Goal: Learn about a topic

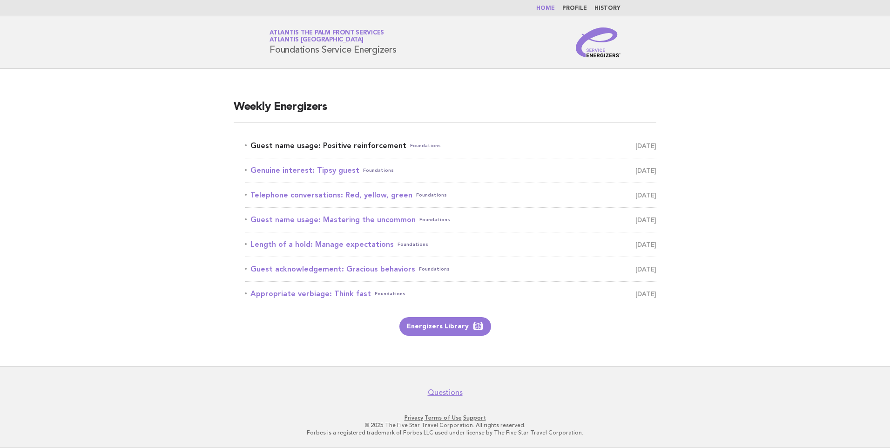
drag, startPoint x: 0, startPoint y: 0, endPoint x: 377, endPoint y: 147, distance: 404.2
click at [377, 147] on link "Guest name usage: Positive reinforcement Foundations September 13" at bounding box center [450, 145] width 411 height 13
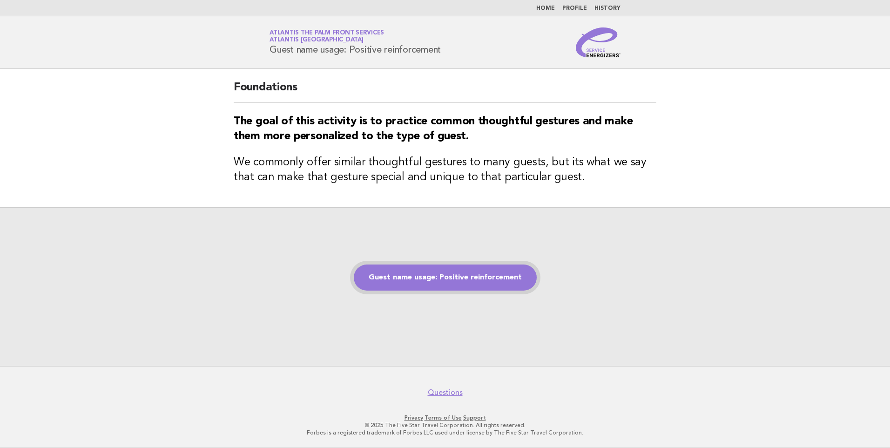
click at [431, 283] on link "Guest name usage: Positive reinforcement" at bounding box center [445, 277] width 183 height 26
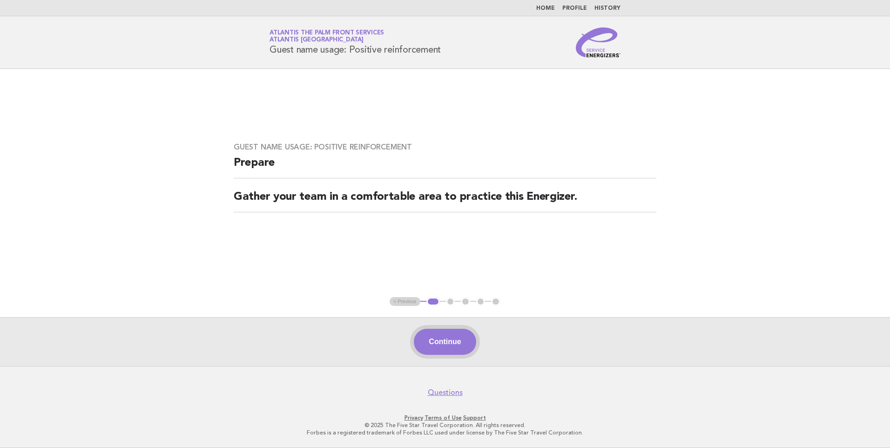
click at [446, 346] on button "Continue" at bounding box center [445, 342] width 62 height 26
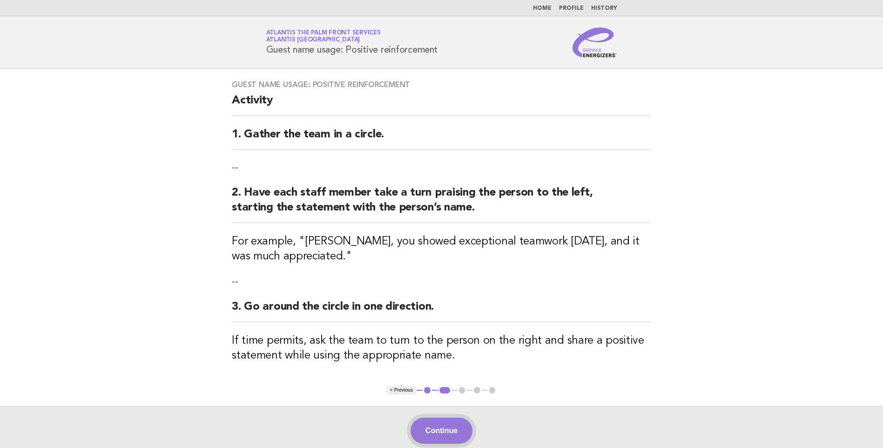
click at [437, 429] on button "Continue" at bounding box center [442, 430] width 62 height 26
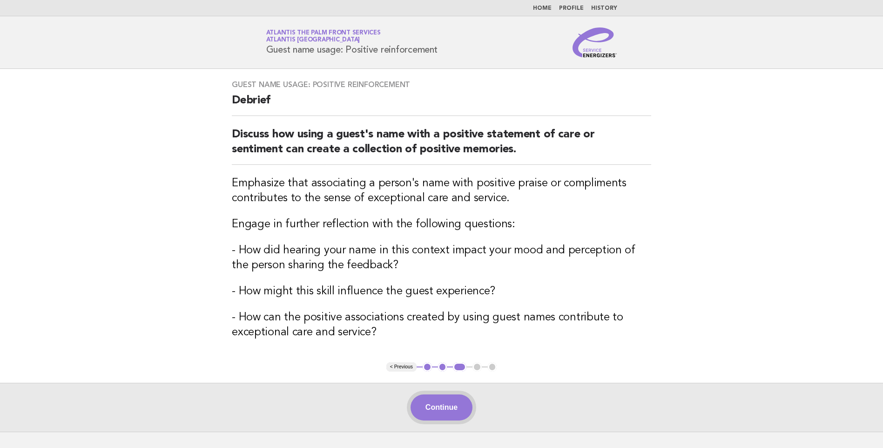
click at [422, 410] on button "Continue" at bounding box center [442, 407] width 62 height 26
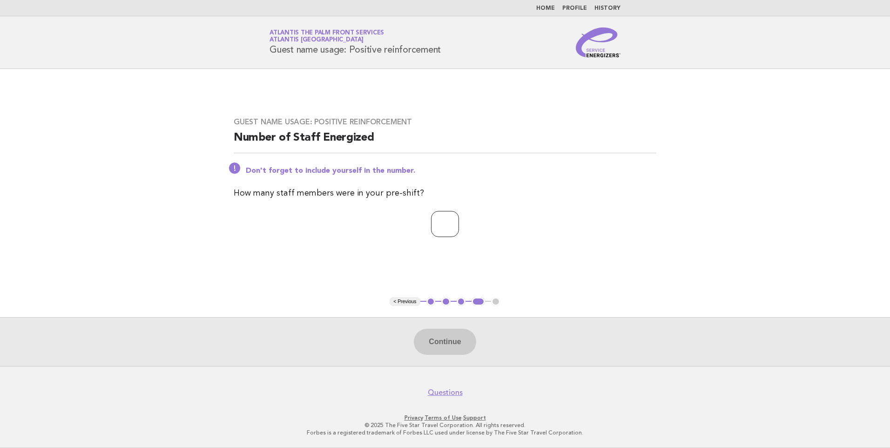
click at [431, 229] on input "number" at bounding box center [445, 224] width 28 height 26
type input "*"
click at [435, 333] on button "Continue" at bounding box center [445, 342] width 62 height 26
